Goal: Task Accomplishment & Management: Manage account settings

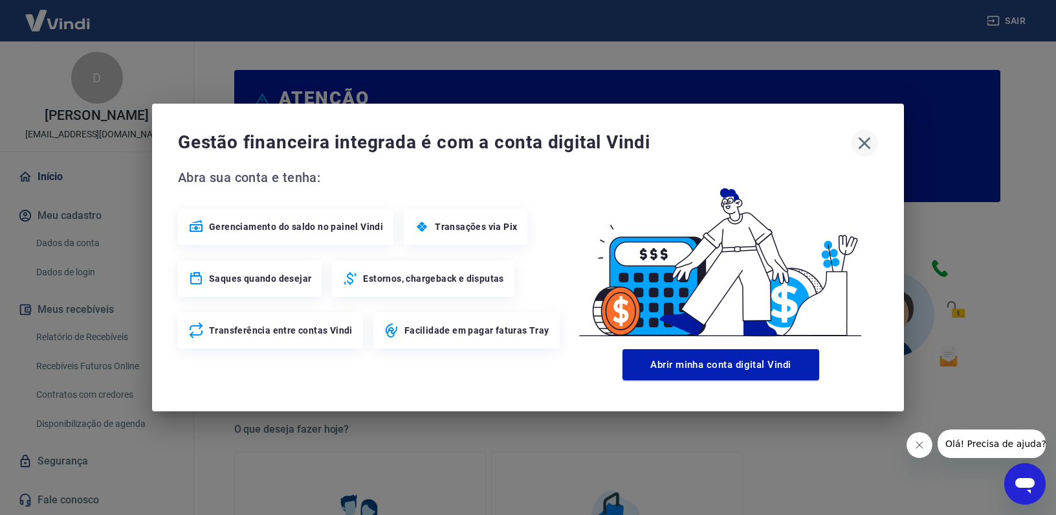
click at [861, 149] on icon "button" at bounding box center [864, 143] width 21 height 21
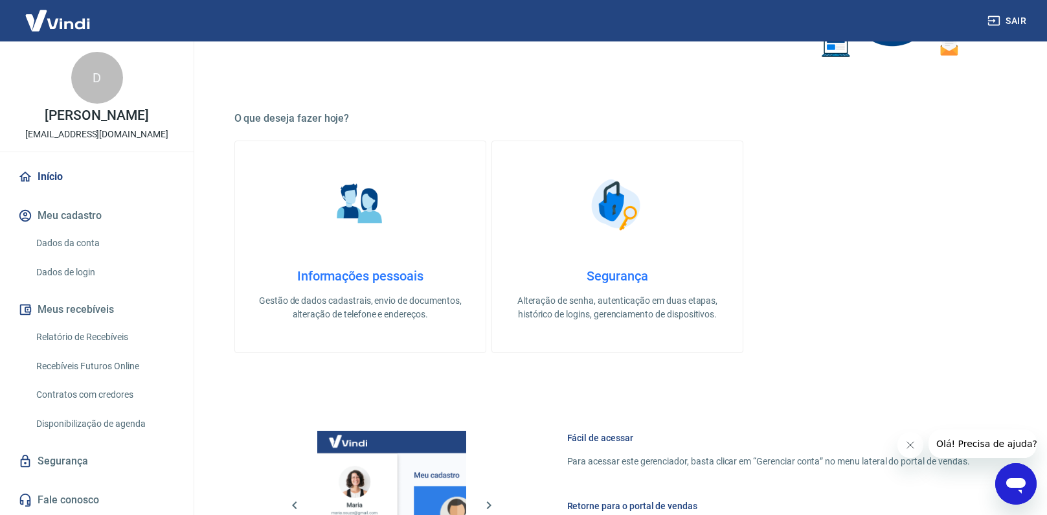
scroll to position [611, 0]
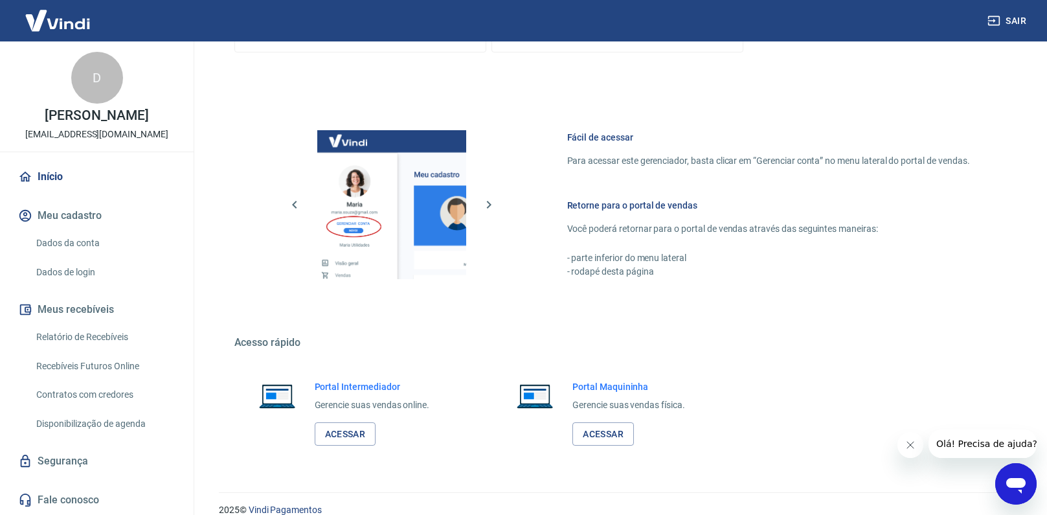
click at [100, 214] on button "Meu cadastro" at bounding box center [97, 215] width 162 height 28
click at [86, 243] on link "Dados da conta" at bounding box center [104, 243] width 147 height 27
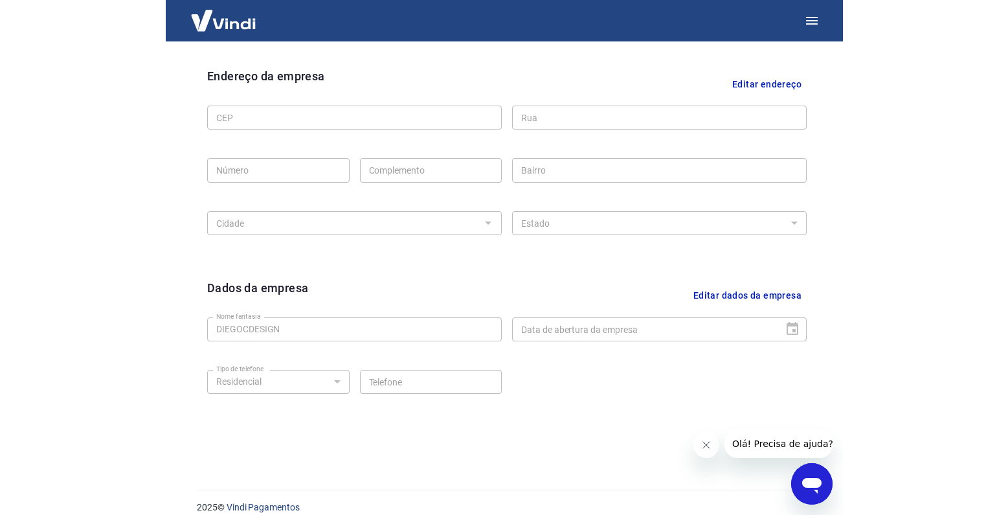
scroll to position [419, 0]
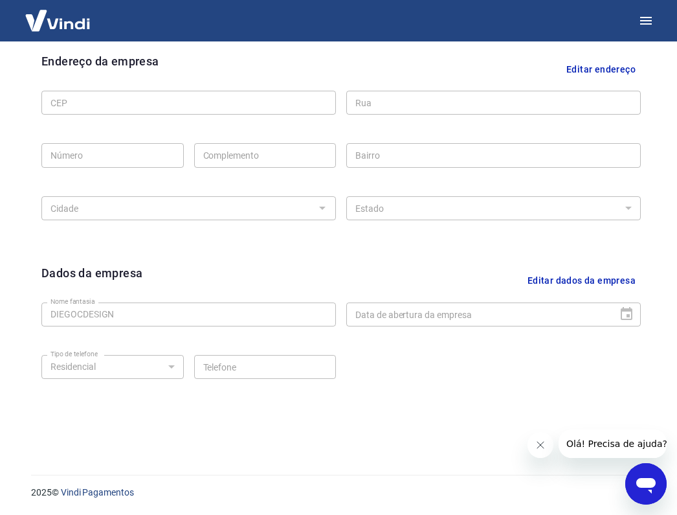
click at [628, 314] on div at bounding box center [623, 314] width 18 height 0
click at [641, 329] on div "Dados da empresa Editar dados da empresa Nome fantasia DIEGOCDESIGN Nome fantas…" at bounding box center [341, 343] width 620 height 179
click at [629, 308] on div "Data de abertura da empresa" at bounding box center [493, 314] width 294 height 24
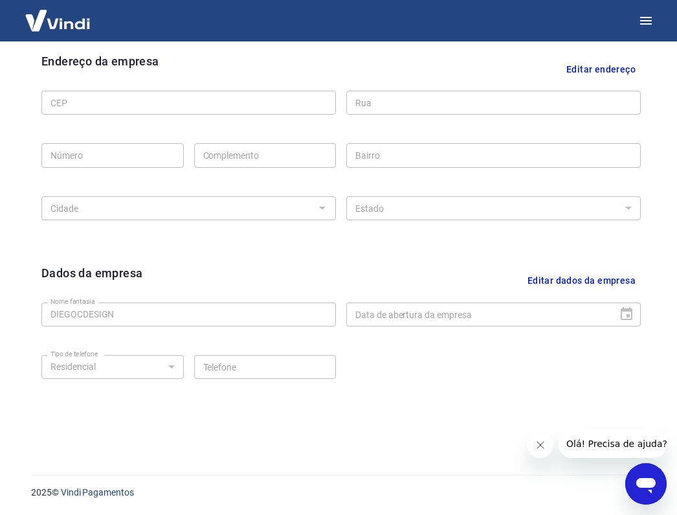
click at [629, 308] on div "Data de abertura da empresa" at bounding box center [493, 314] width 294 height 24
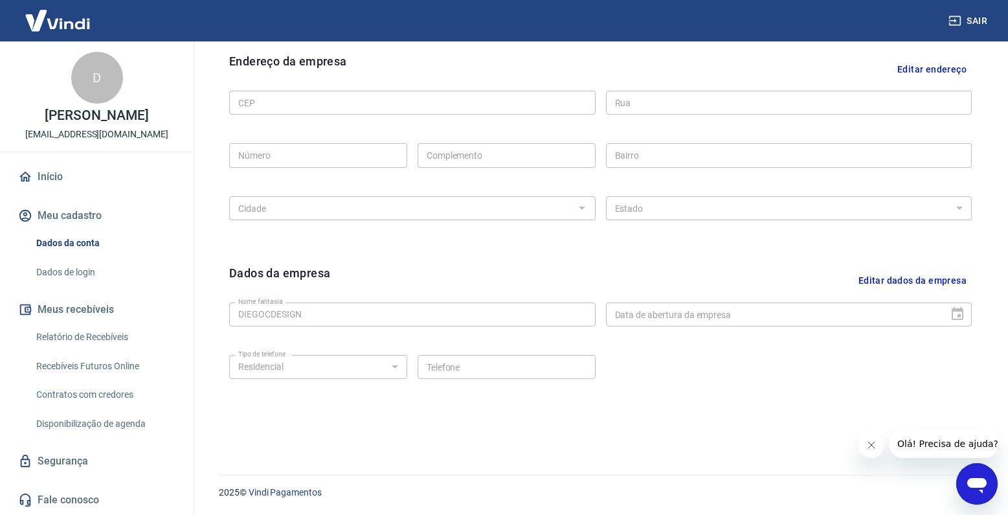
click at [935, 281] on button "Editar dados da empresa" at bounding box center [912, 280] width 118 height 33
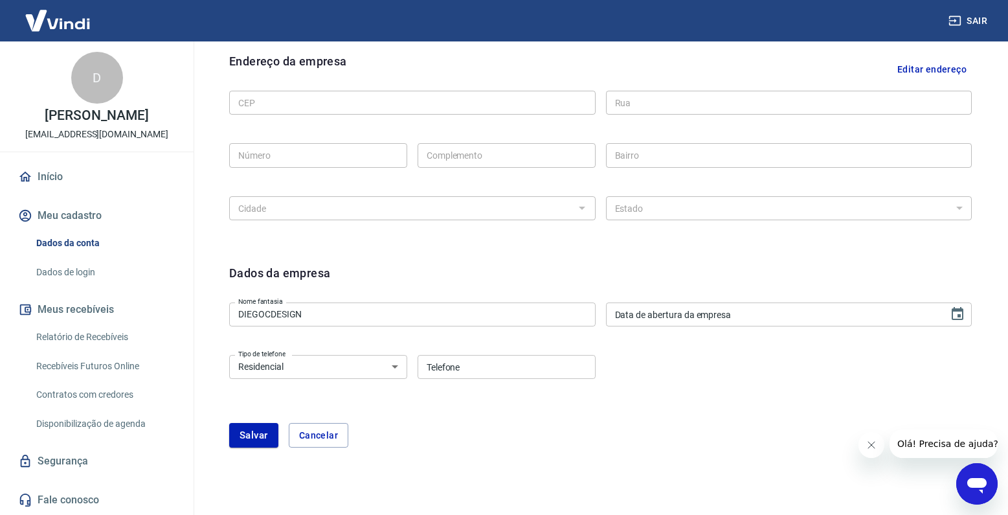
click at [870, 319] on input "Data de abertura da empresa" at bounding box center [773, 314] width 334 height 24
type input "DD/MM/YYYY"
click at [809, 390] on div "Tipo de telefone Residencial Comercial Tipo de telefone Telefone Telefone" at bounding box center [600, 375] width 742 height 52
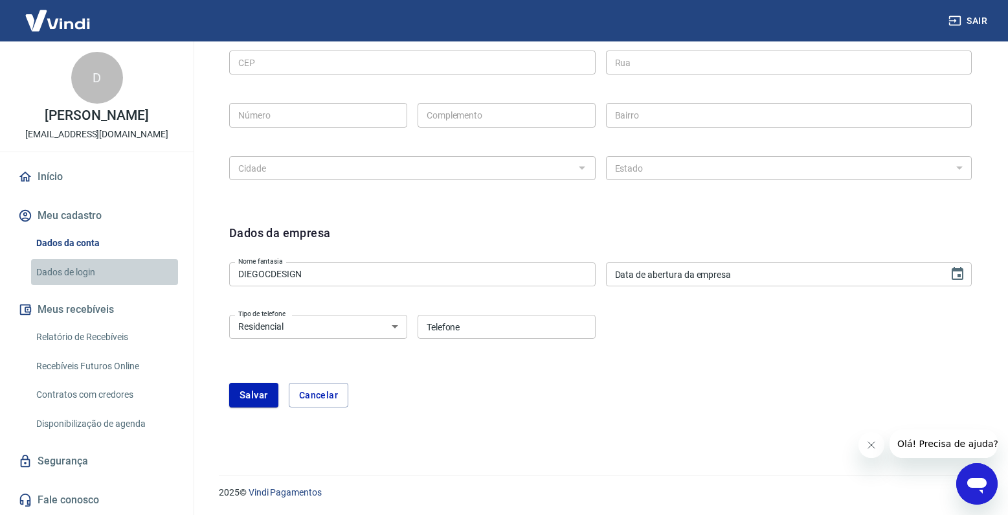
click at [85, 268] on link "Dados de login" at bounding box center [104, 272] width 147 height 27
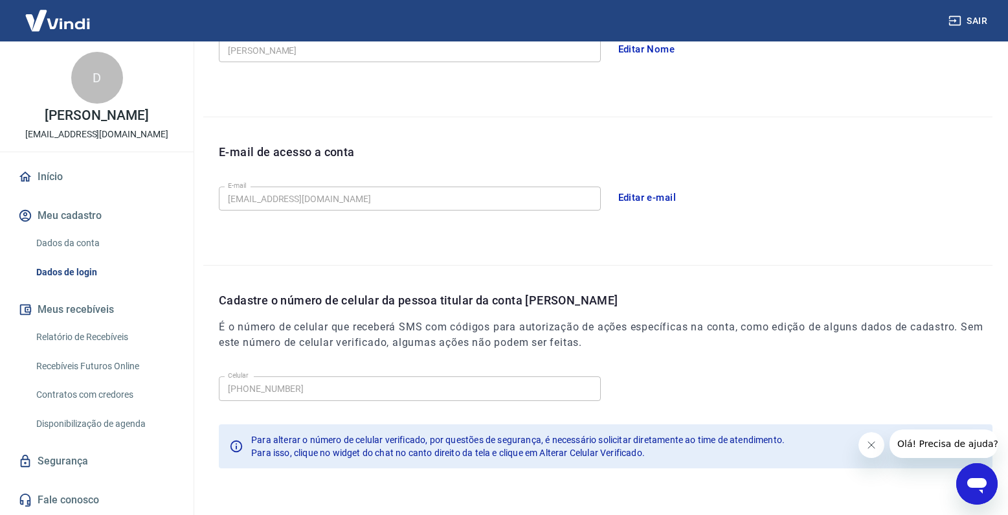
scroll to position [189, 0]
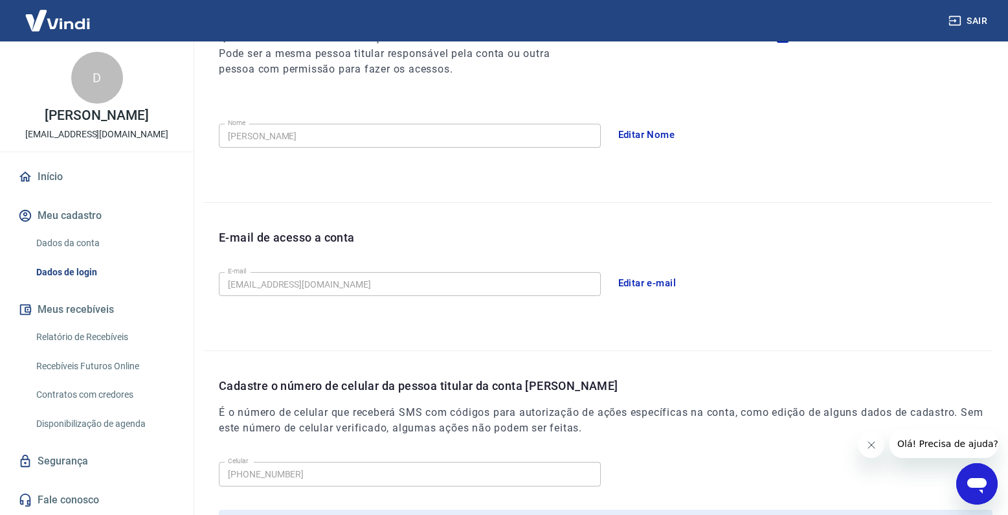
click at [65, 172] on link "Início" at bounding box center [97, 176] width 162 height 28
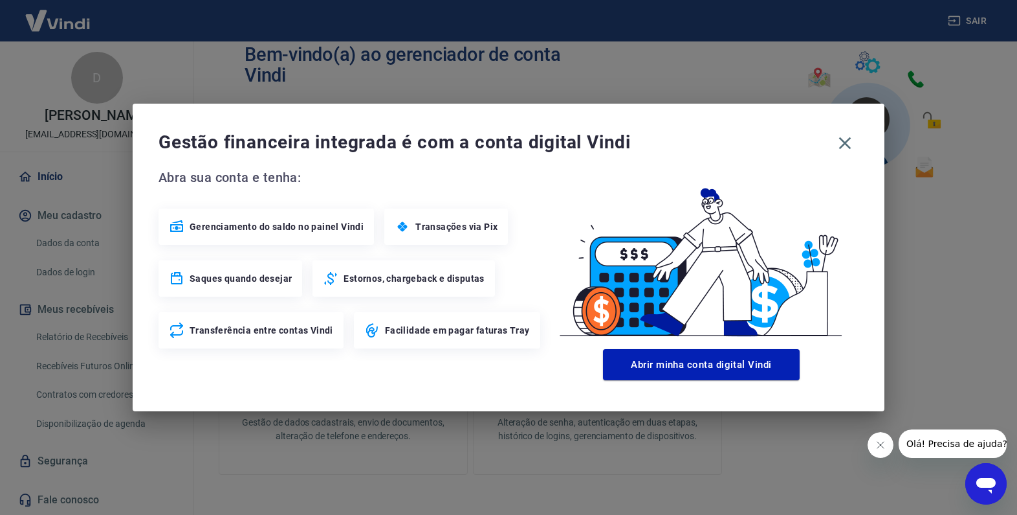
click at [862, 147] on div "Gestão financeira integrada é com a conta digital Vindi Abra sua conta e tenha:…" at bounding box center [509, 257] width 752 height 307
click at [854, 144] on icon "button" at bounding box center [845, 143] width 21 height 21
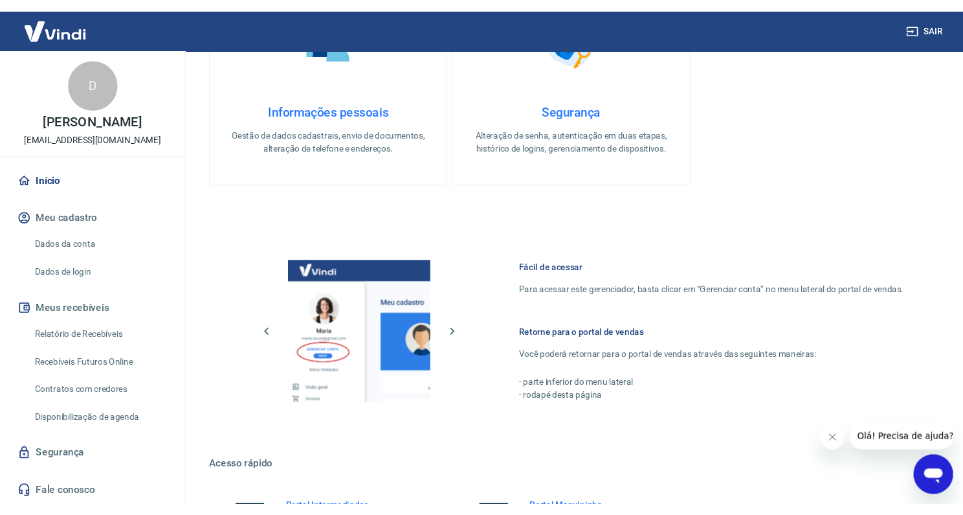
scroll to position [628, 0]
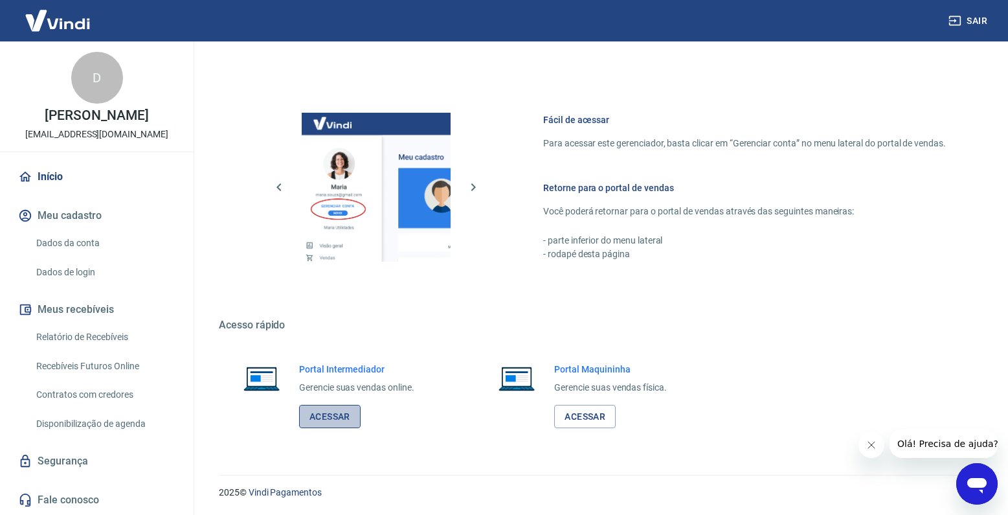
click at [347, 416] on link "Acessar" at bounding box center [329, 416] width 61 height 24
